Goal: Find specific page/section: Find specific page/section

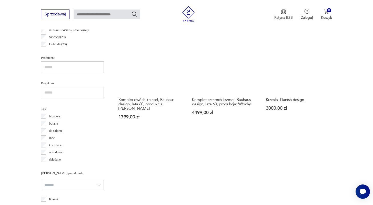
scroll to position [318, 0]
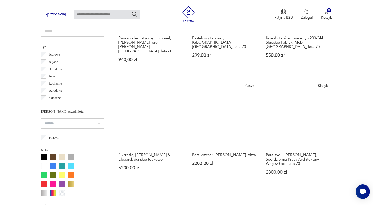
scroll to position [380, 0]
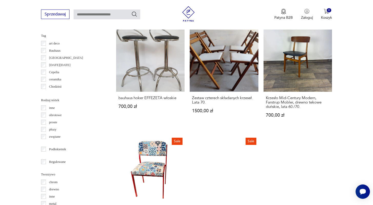
scroll to position [591, 0]
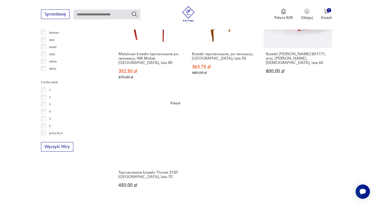
scroll to position [781, 0]
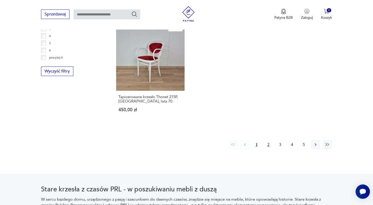
click at [271, 141] on button "2" at bounding box center [268, 144] width 9 height 9
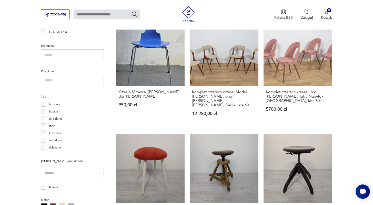
scroll to position [330, 0]
click at [63, 56] on input "text" at bounding box center [72, 55] width 63 height 12
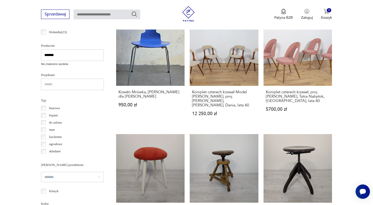
type input "*******"
drag, startPoint x: 57, startPoint y: 54, endPoint x: 29, endPoint y: 52, distance: 28.5
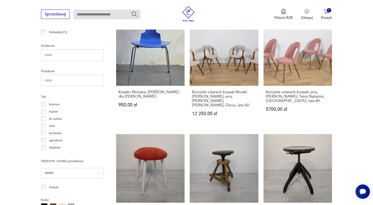
click at [50, 79] on input "text" at bounding box center [72, 81] width 63 height 12
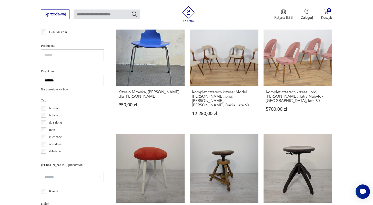
type input "*******"
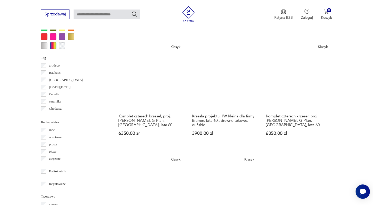
scroll to position [712, 0]
